Goal: Task Accomplishment & Management: Use online tool/utility

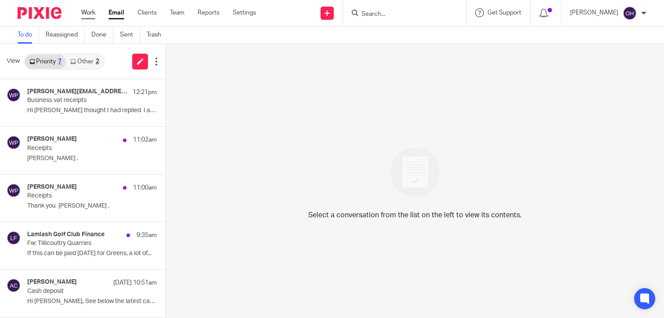
click at [86, 11] on link "Work" at bounding box center [88, 12] width 14 height 9
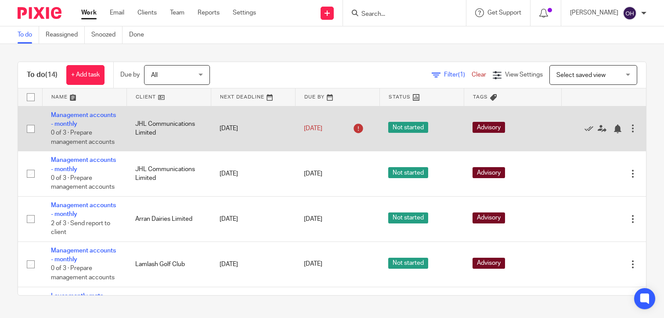
click at [592, 127] on div at bounding box center [600, 128] width 58 height 9
click at [613, 127] on div at bounding box center [617, 128] width 9 height 9
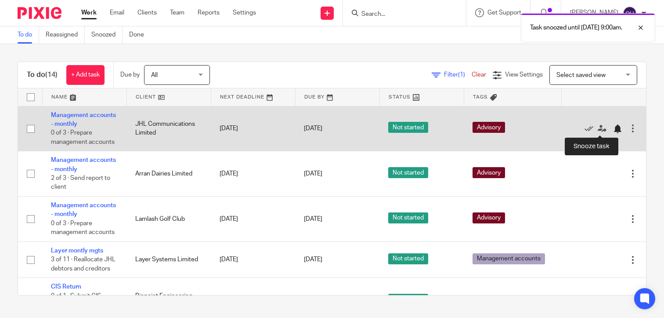
click at [613, 130] on div at bounding box center [617, 128] width 9 height 9
